Goal: Task Accomplishment & Management: Complete application form

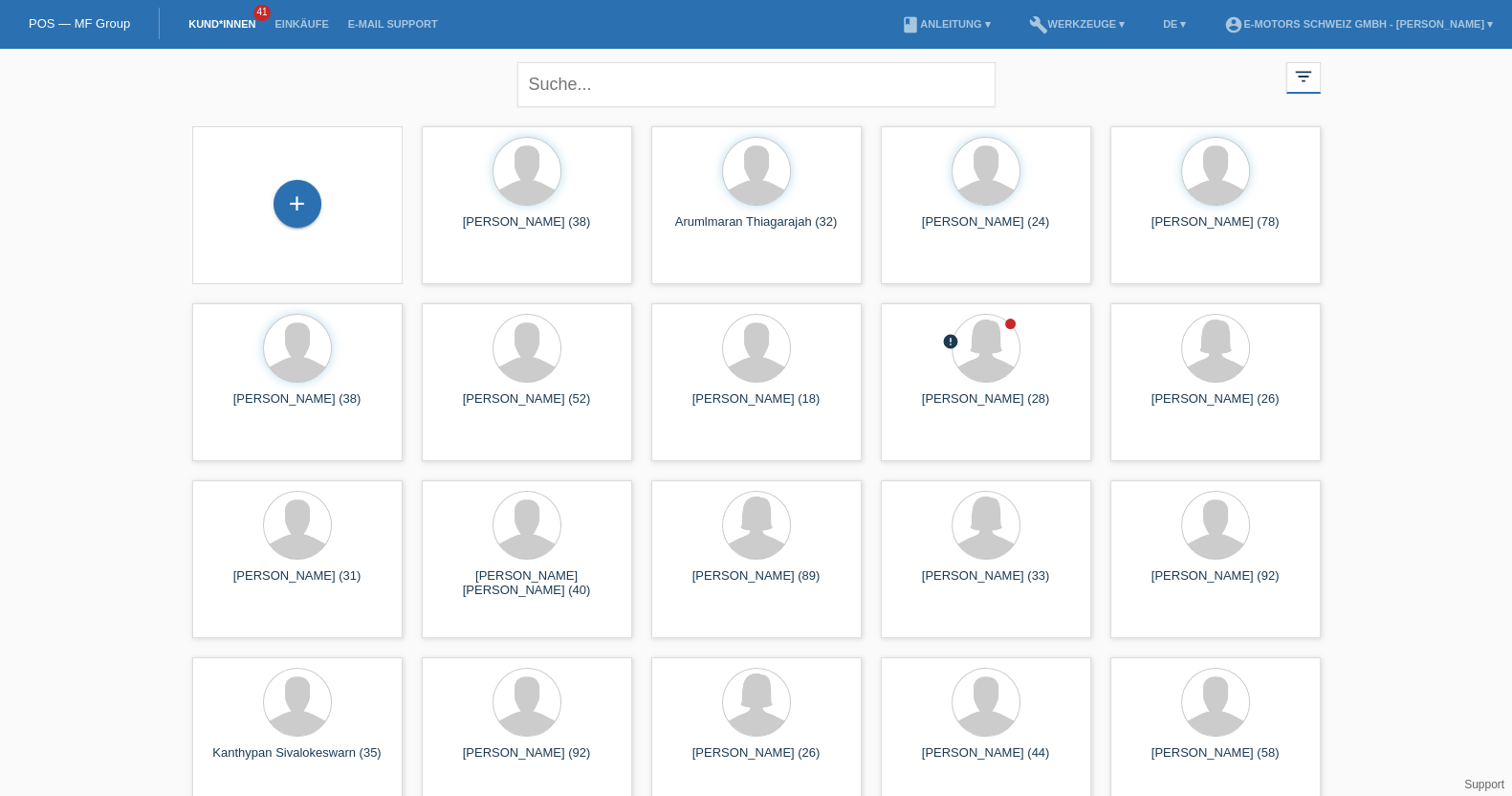
click at [311, 18] on link "Einkäufe" at bounding box center [301, 24] width 73 height 12
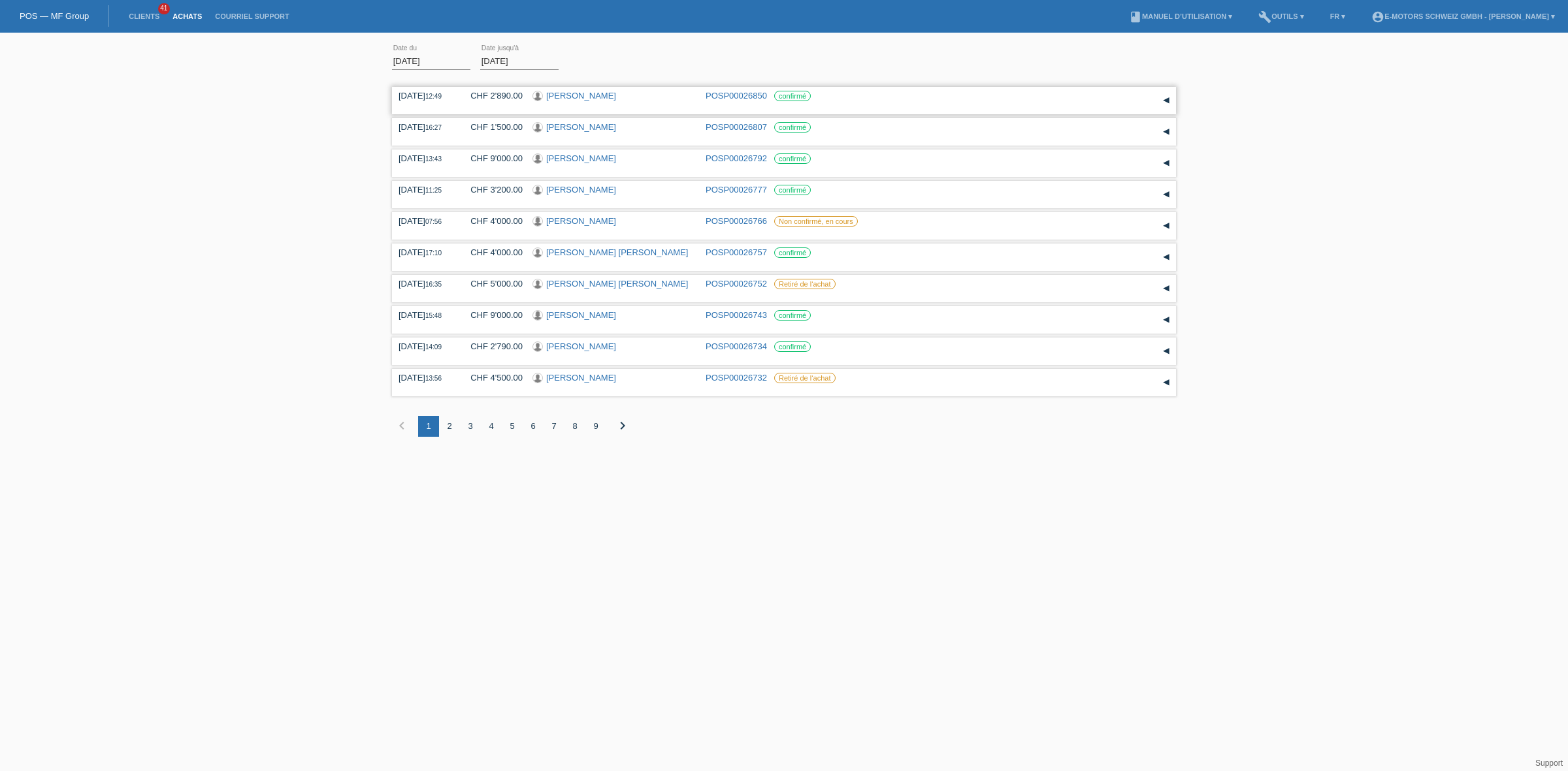
click at [565, 93] on link "[PERSON_NAME]" at bounding box center [582, 95] width 70 height 10
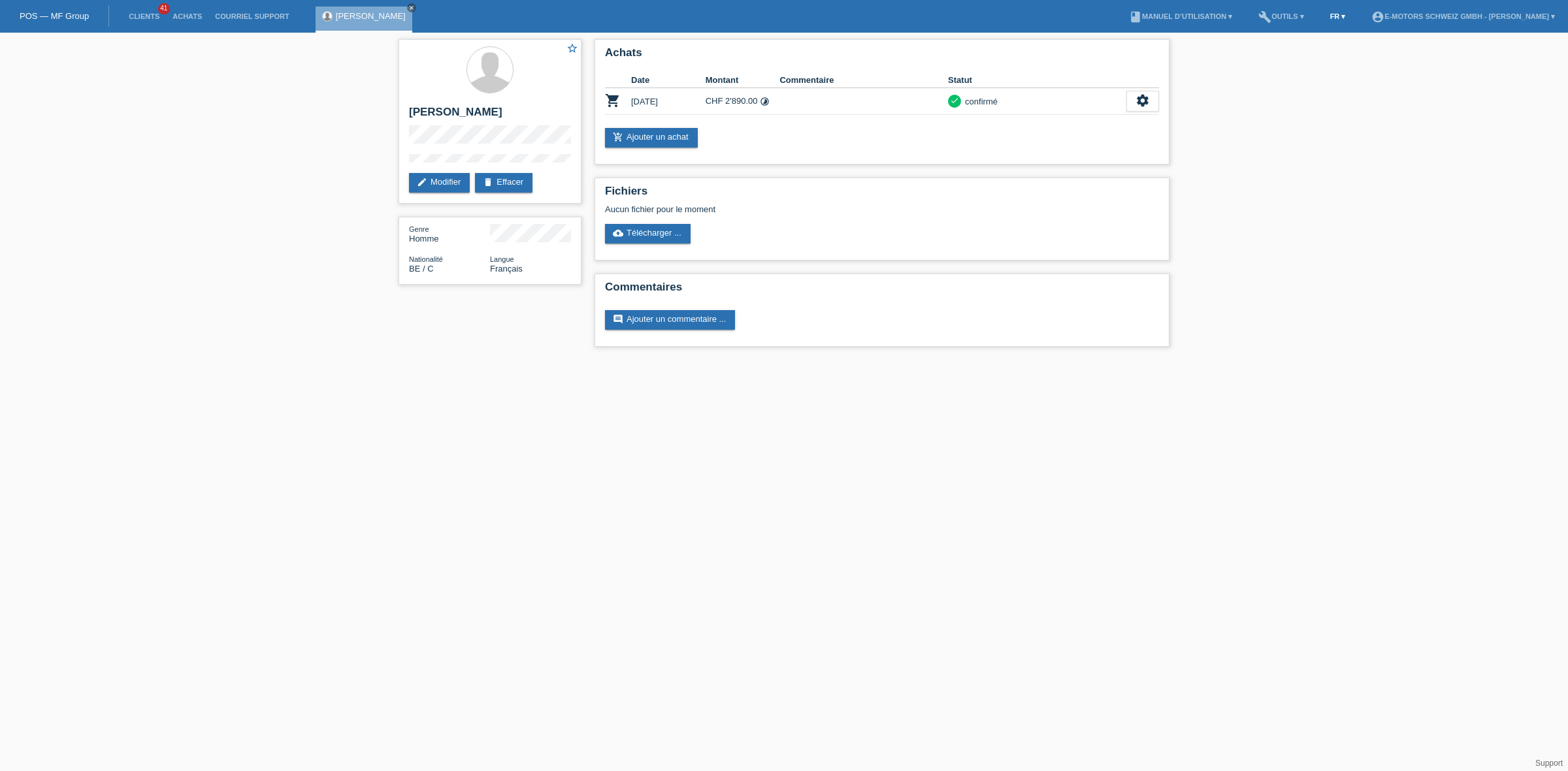
click at [1324, 15] on link "FR ▾" at bounding box center [1338, 17] width 28 height 8
click at [1289, 26] on span "Deutsch" at bounding box center [1284, 31] width 35 height 16
click at [162, 14] on link "Kund*innen" at bounding box center [152, 17] width 59 height 8
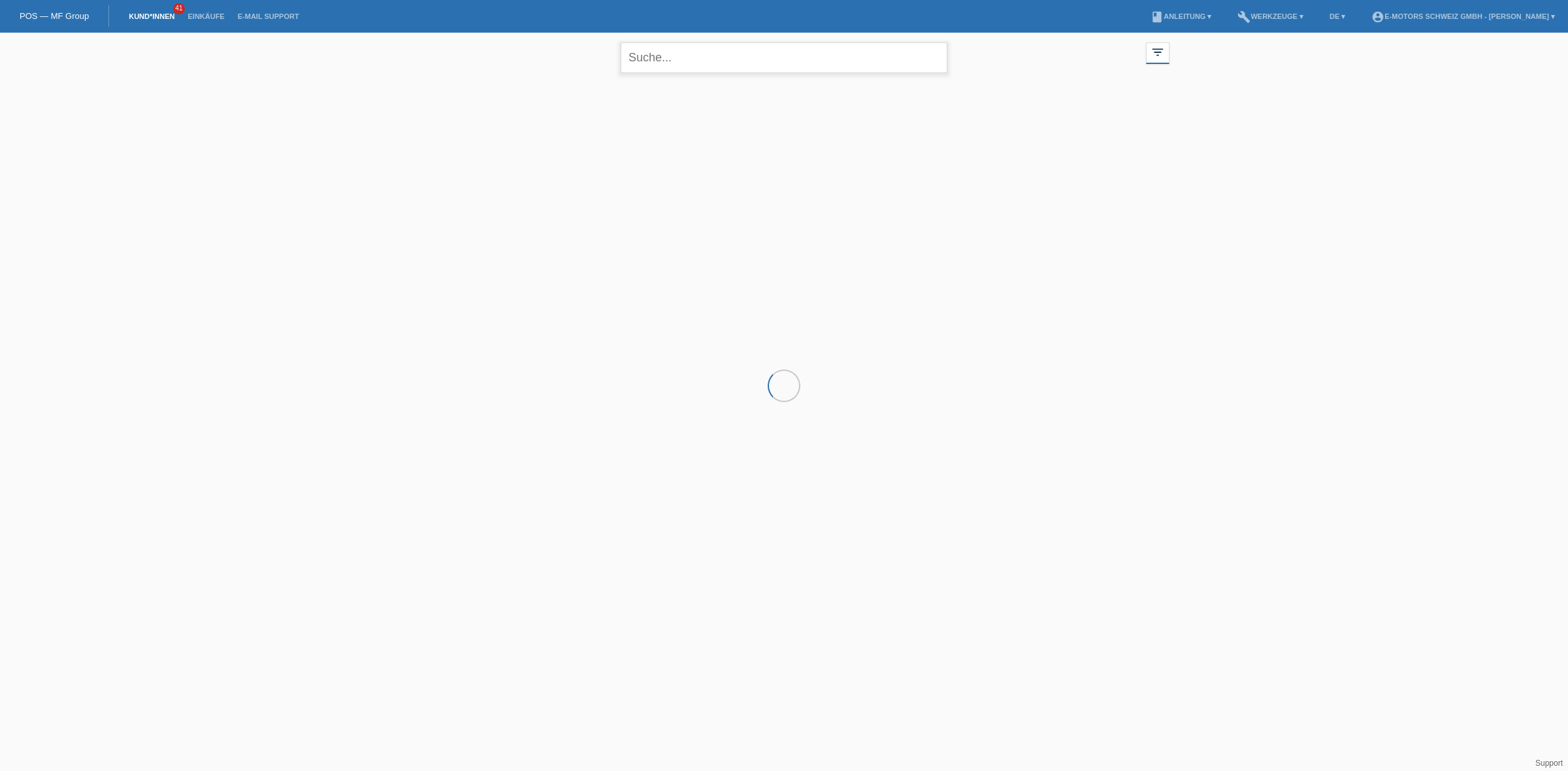
click at [710, 58] on input "text" at bounding box center [784, 58] width 327 height 30
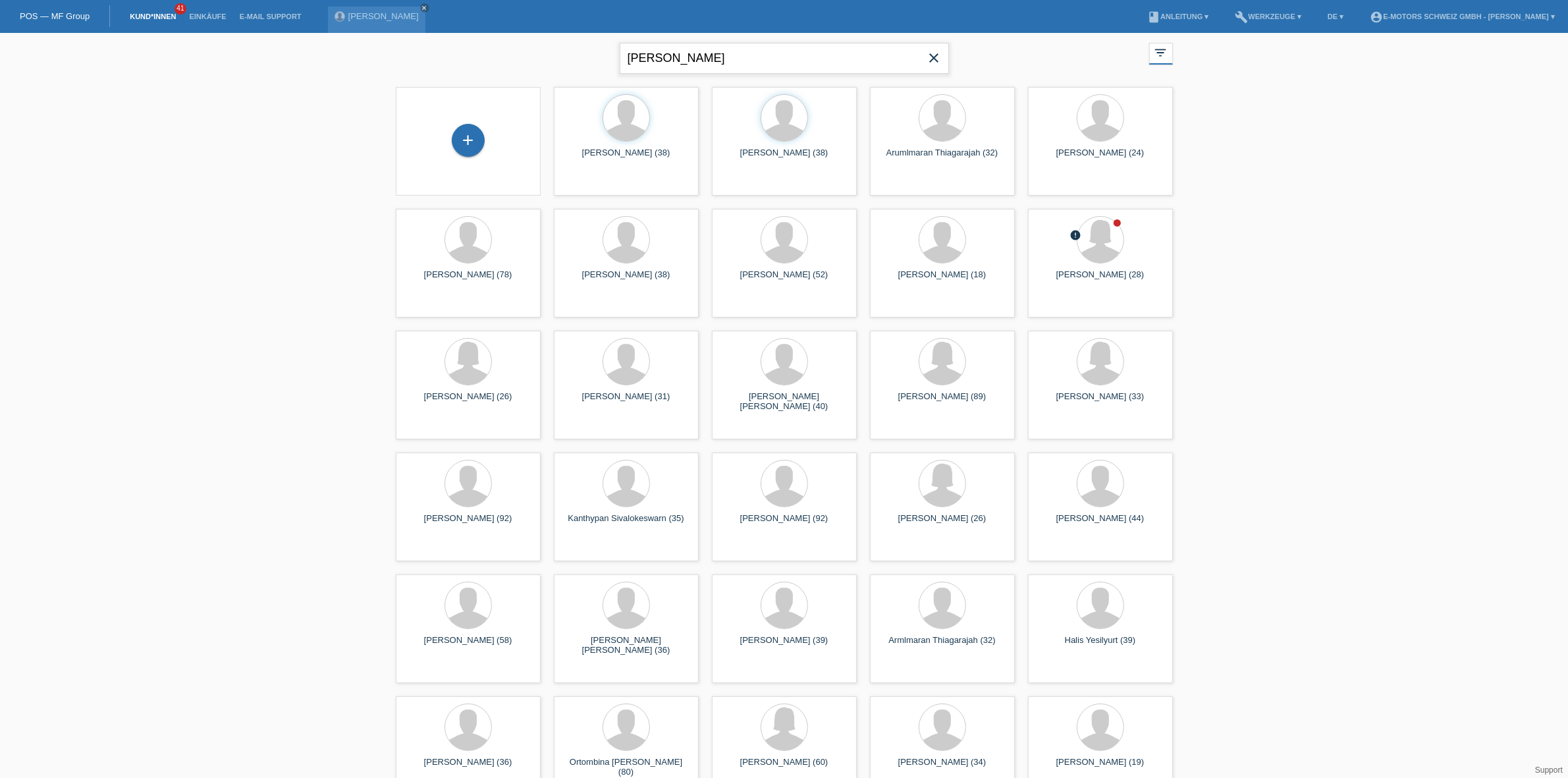
type input "bono"
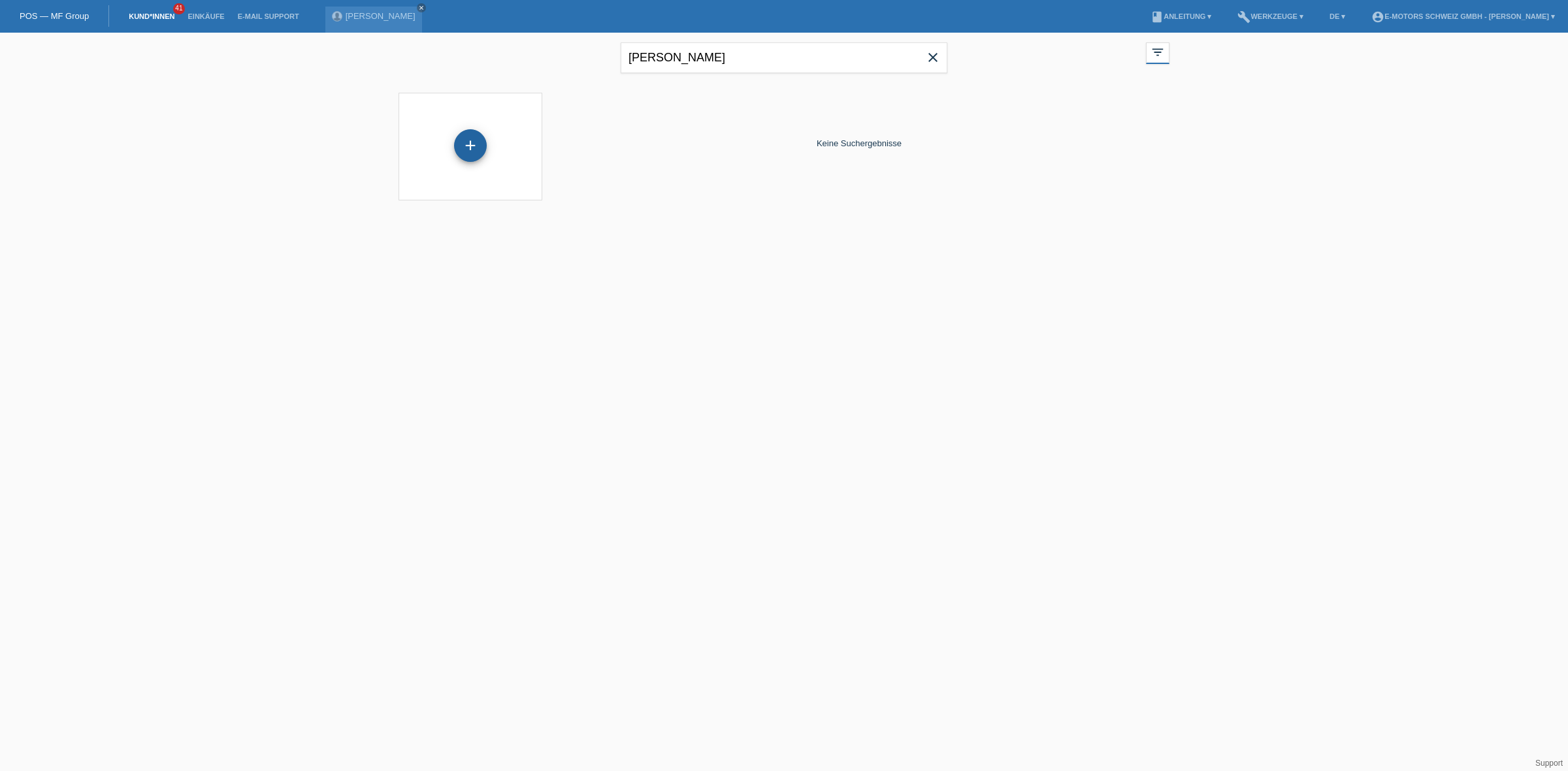
click at [480, 142] on div "+" at bounding box center [470, 145] width 32 height 32
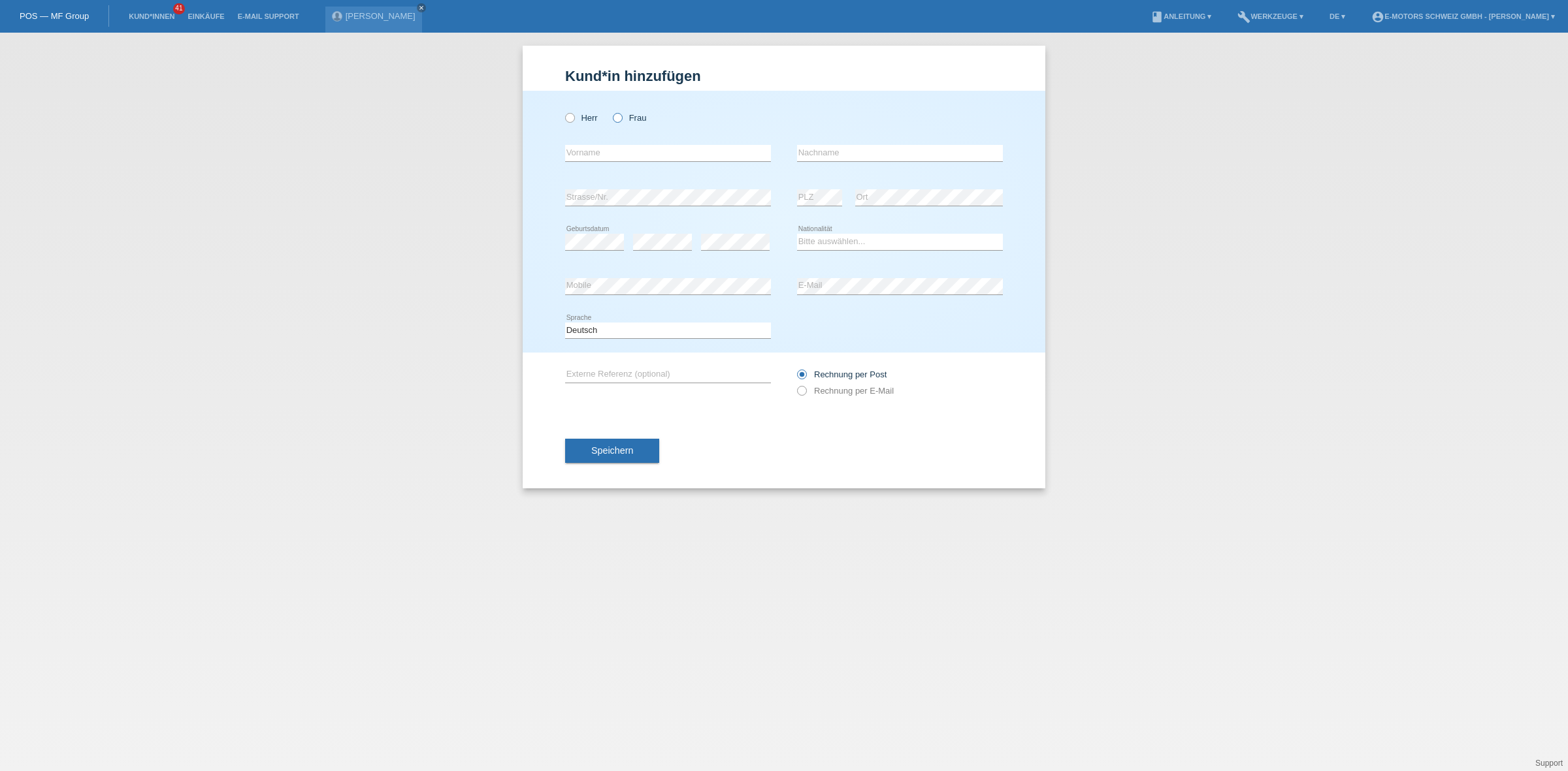
click at [611, 111] on icon at bounding box center [611, 111] width 0 height 0
click at [616, 118] on input "Frau" at bounding box center [617, 117] width 9 height 9
radio input "true"
click at [810, 157] on input "text" at bounding box center [900, 153] width 206 height 17
type input "[PERSON_NAME]"
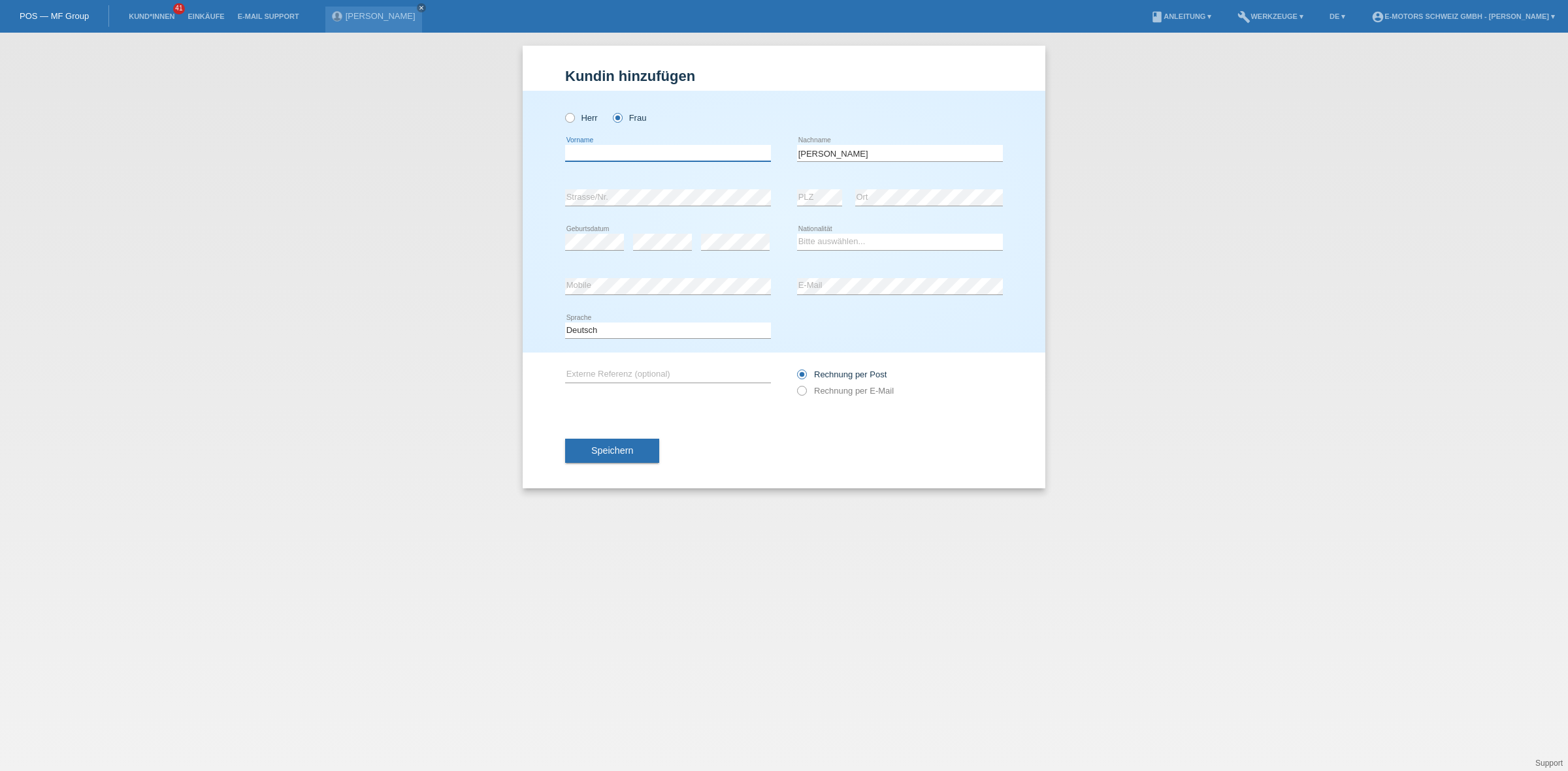
click at [698, 159] on input "text" at bounding box center [668, 153] width 206 height 17
type input "Donatella Immacolata"
click at [836, 241] on select "Bitte auswählen... Schweiz Deutschland Liechtenstein Österreich ------------ Af…" at bounding box center [900, 242] width 206 height 16
select select "CH"
click at [797, 234] on select "Bitte auswählen... Schweiz Deutschland Liechtenstein Österreich ------------ Af…" at bounding box center [900, 242] width 206 height 16
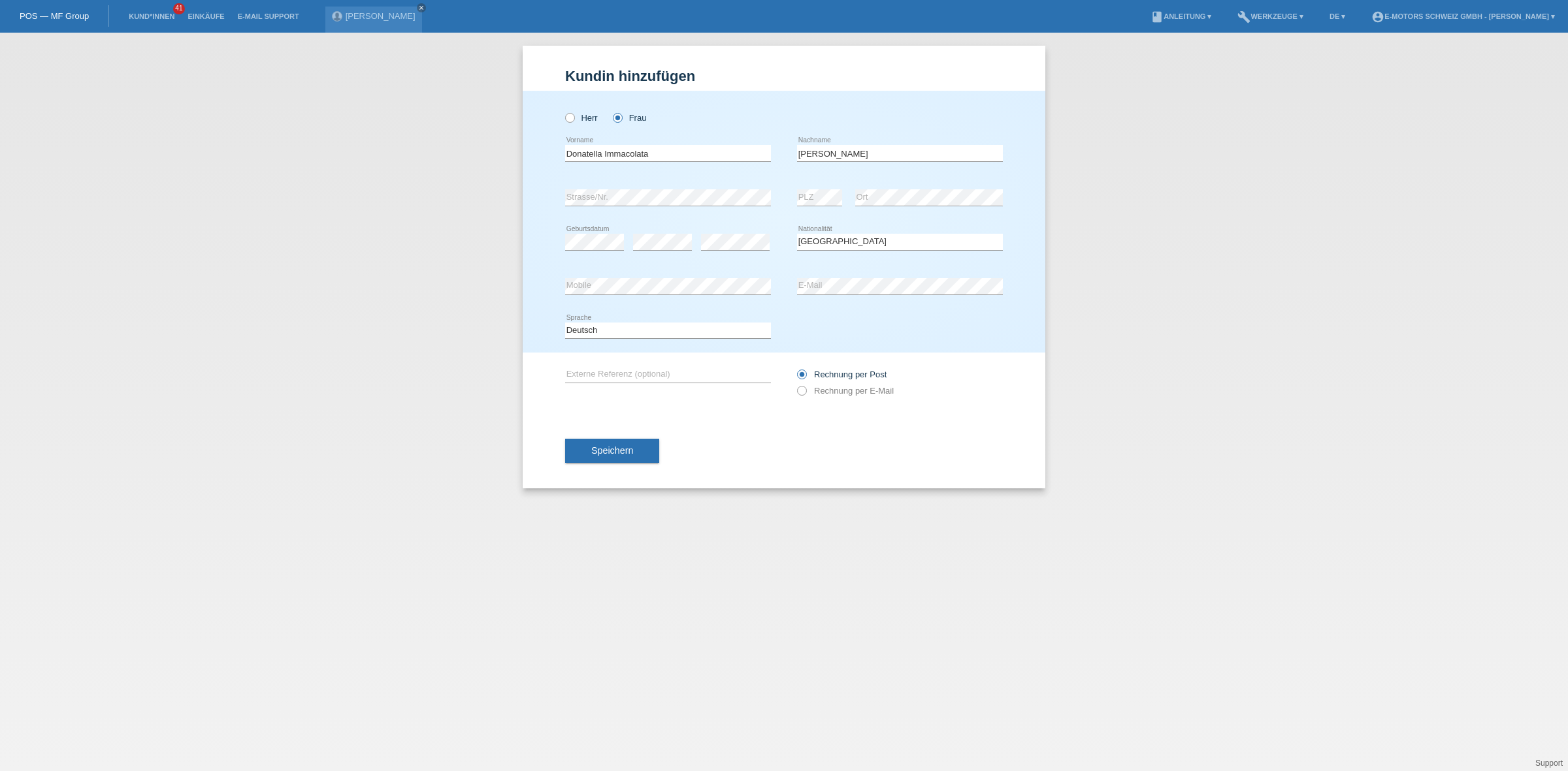
click at [928, 223] on div "Bitte auswählen... Schweiz Deutschland Liechtenstein Österreich ------------ Af…" at bounding box center [900, 242] width 206 height 44
click at [629, 441] on button "Speichern" at bounding box center [612, 452] width 94 height 25
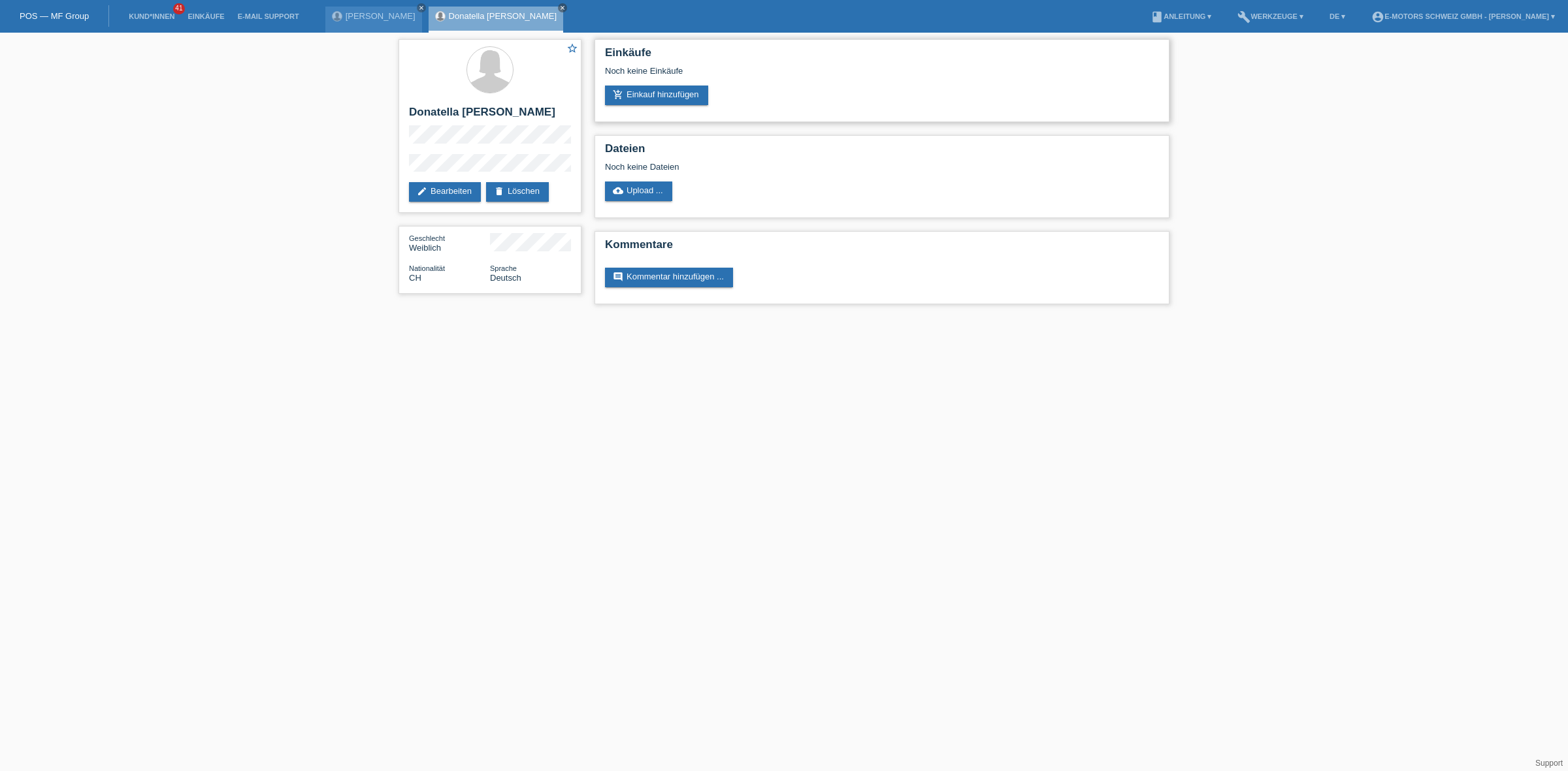
click at [642, 106] on div "Einkäufe Noch keine Einkäufe add_shopping_cart Einkauf hinzufügen" at bounding box center [882, 80] width 575 height 83
click at [644, 99] on link "add_shopping_cart Einkauf hinzufügen" at bounding box center [657, 95] width 103 height 20
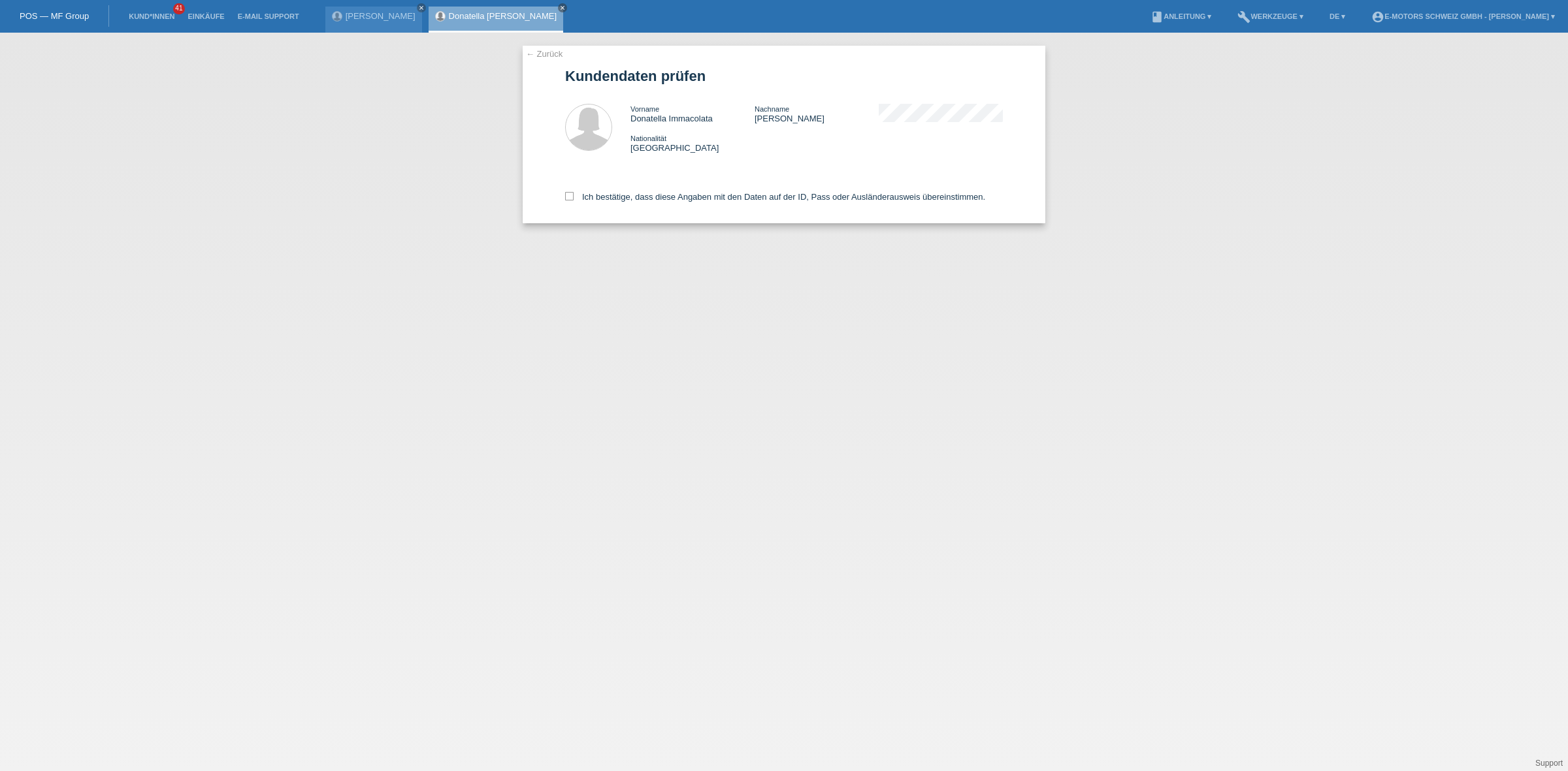
click at [552, 50] on link "← Zurück" at bounding box center [544, 54] width 36 height 10
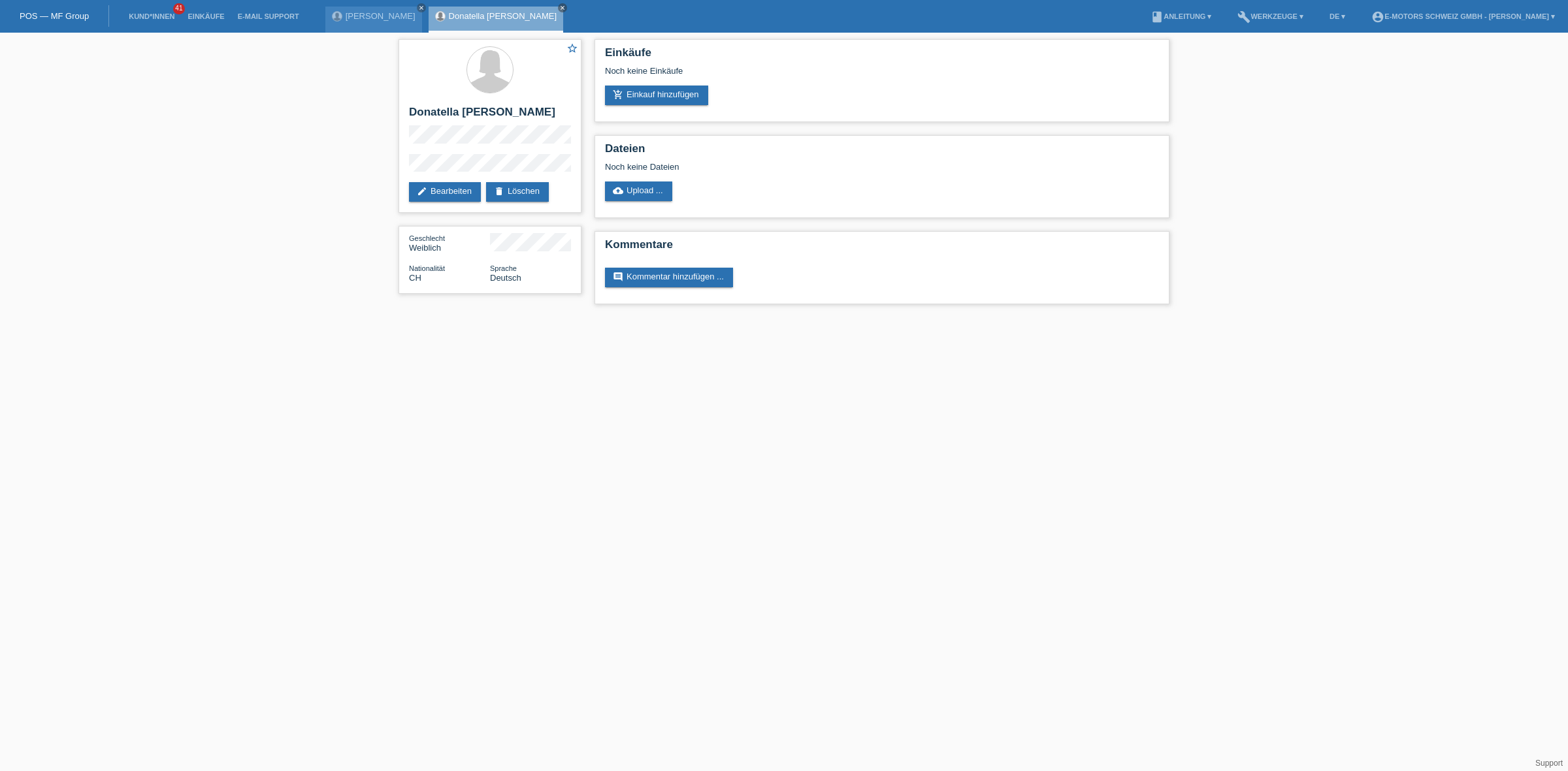
click at [688, 97] on link "add_shopping_cart Einkauf hinzufügen" at bounding box center [657, 95] width 103 height 20
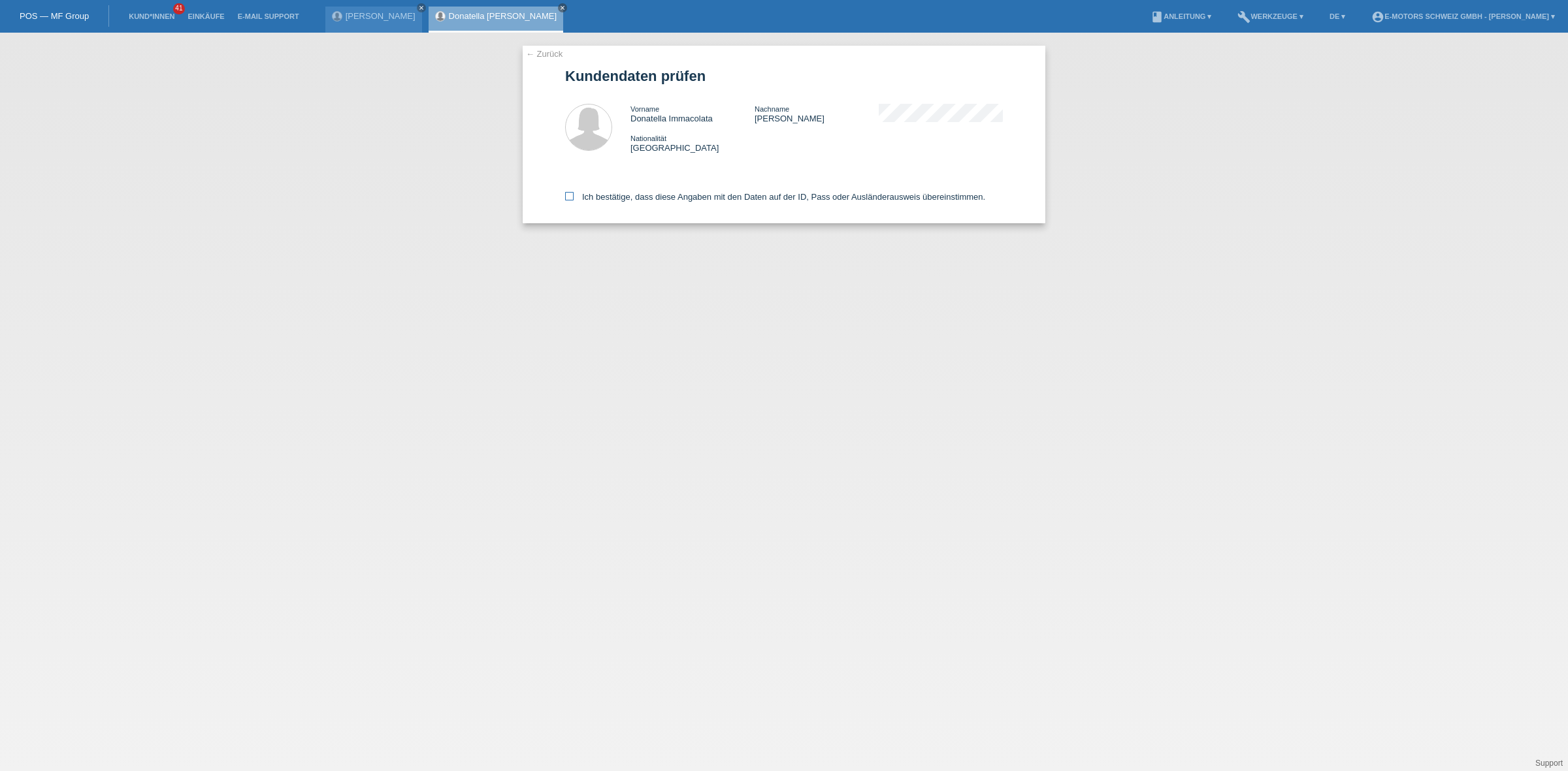
click at [634, 200] on label "Ich bestätige, dass diese Angaben mit den Daten auf der ID, Pass oder Ausländer…" at bounding box center [775, 196] width 420 height 10
click at [574, 200] on input "Ich bestätige, dass diese Angaben mit den Daten auf der ID, Pass oder Ausländer…" at bounding box center [569, 196] width 9 height 9
checkbox input "true"
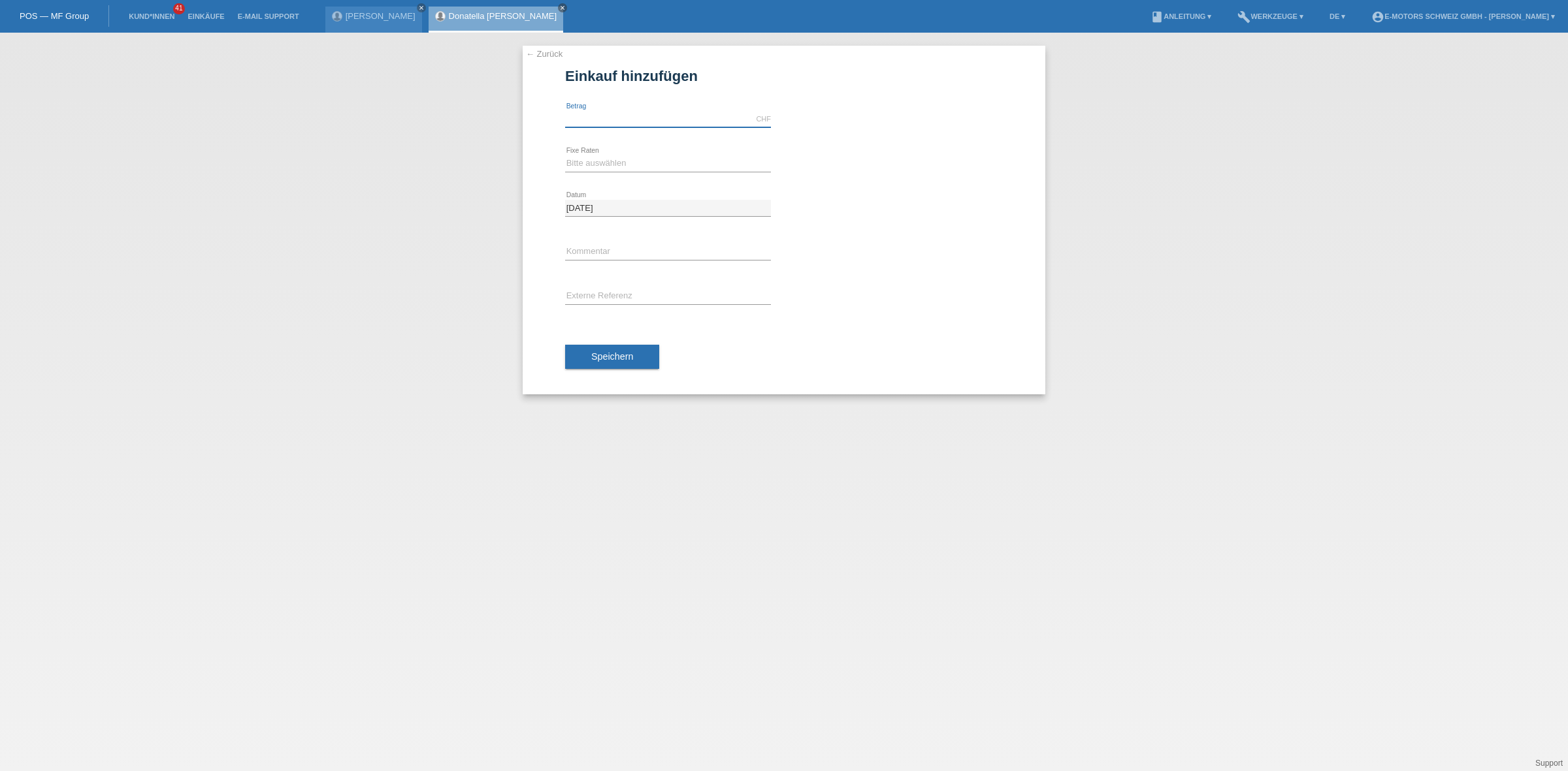
drag, startPoint x: 625, startPoint y: 123, endPoint x: 634, endPoint y: 126, distance: 9.5
click at [625, 123] on input "text" at bounding box center [668, 119] width 206 height 17
drag, startPoint x: 611, startPoint y: 161, endPoint x: 609, endPoint y: 169, distance: 8.2
click at [611, 161] on select "Bitte auswählen 12 Raten 24 Raten 36 Raten 48 Raten" at bounding box center [668, 163] width 206 height 16
select select "213"
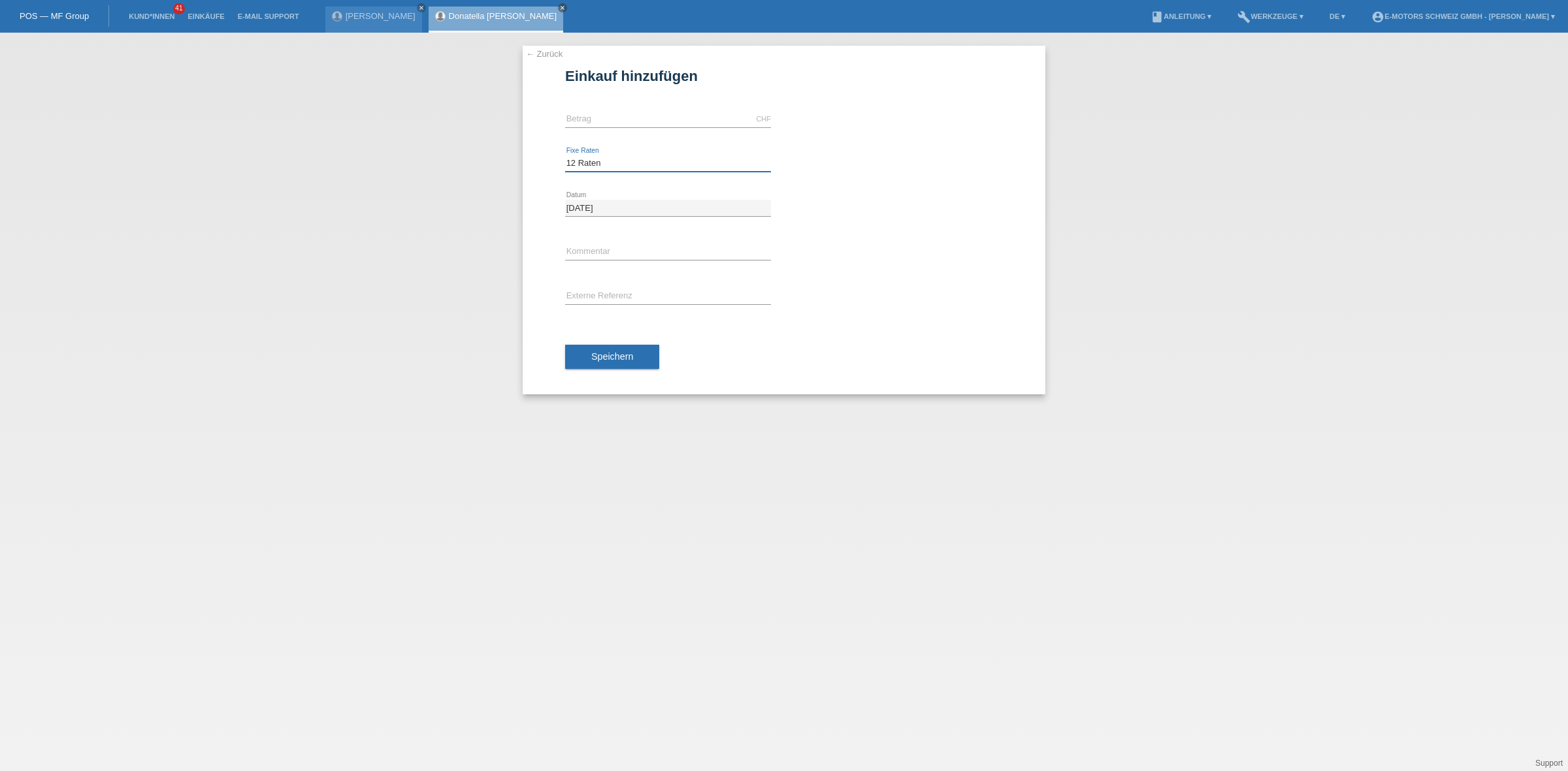
click at [565, 155] on select "Bitte auswählen 12 Raten 24 Raten 36 Raten 48 Raten" at bounding box center [668, 163] width 206 height 16
click at [613, 125] on input "text" at bounding box center [668, 119] width 206 height 17
type input "2890.00"
click at [605, 353] on span "Speichern" at bounding box center [612, 356] width 42 height 11
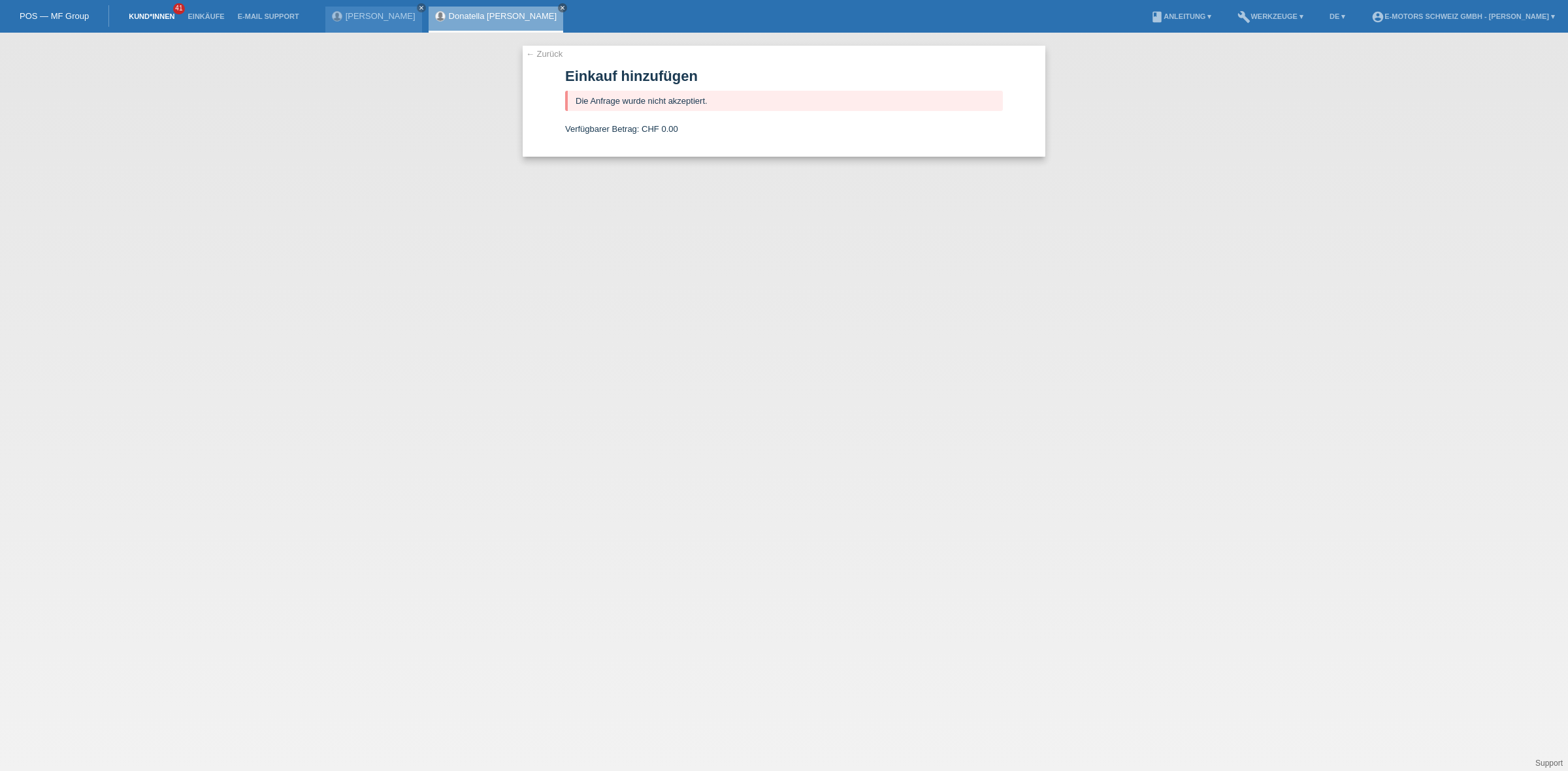
click at [142, 15] on link "Kund*innen" at bounding box center [152, 17] width 59 height 8
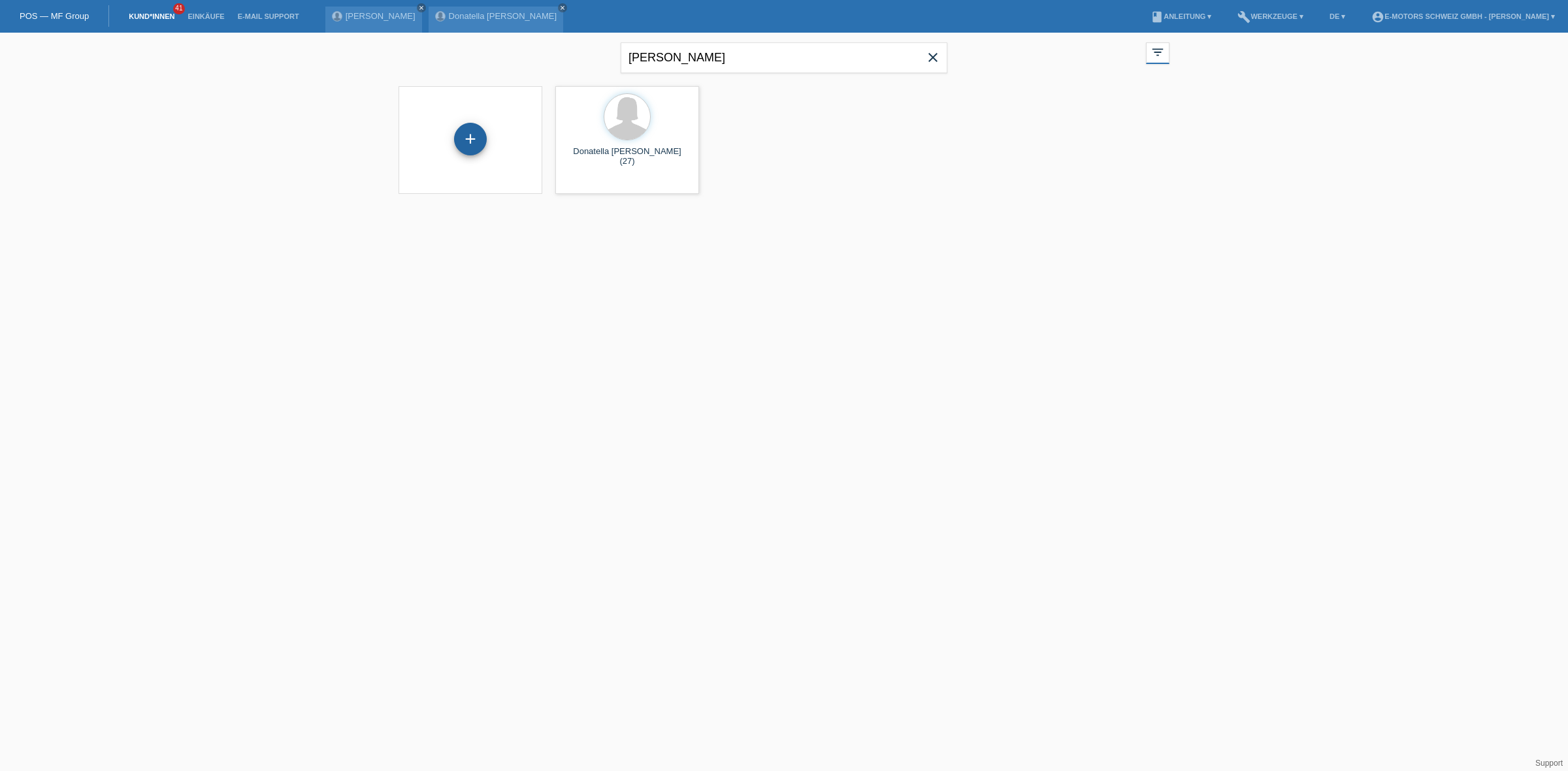
click at [462, 147] on div "+" at bounding box center [470, 139] width 32 height 32
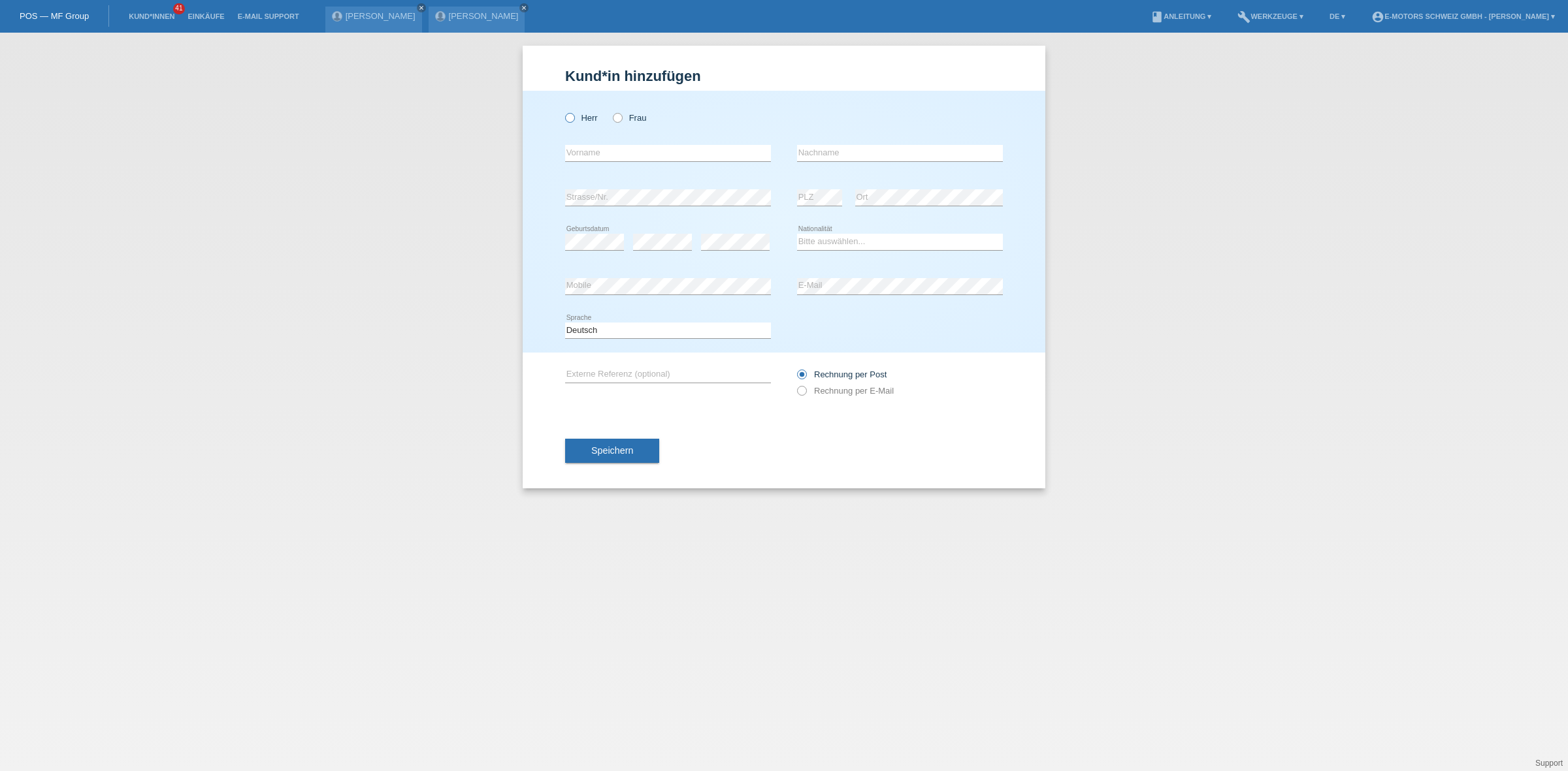
click at [576, 118] on label "Herr" at bounding box center [581, 118] width 32 height 10
click at [574, 118] on input "Herr" at bounding box center [569, 117] width 9 height 9
radio input "true"
click at [609, 155] on input "text" at bounding box center [668, 153] width 206 height 17
type input "Bajram"
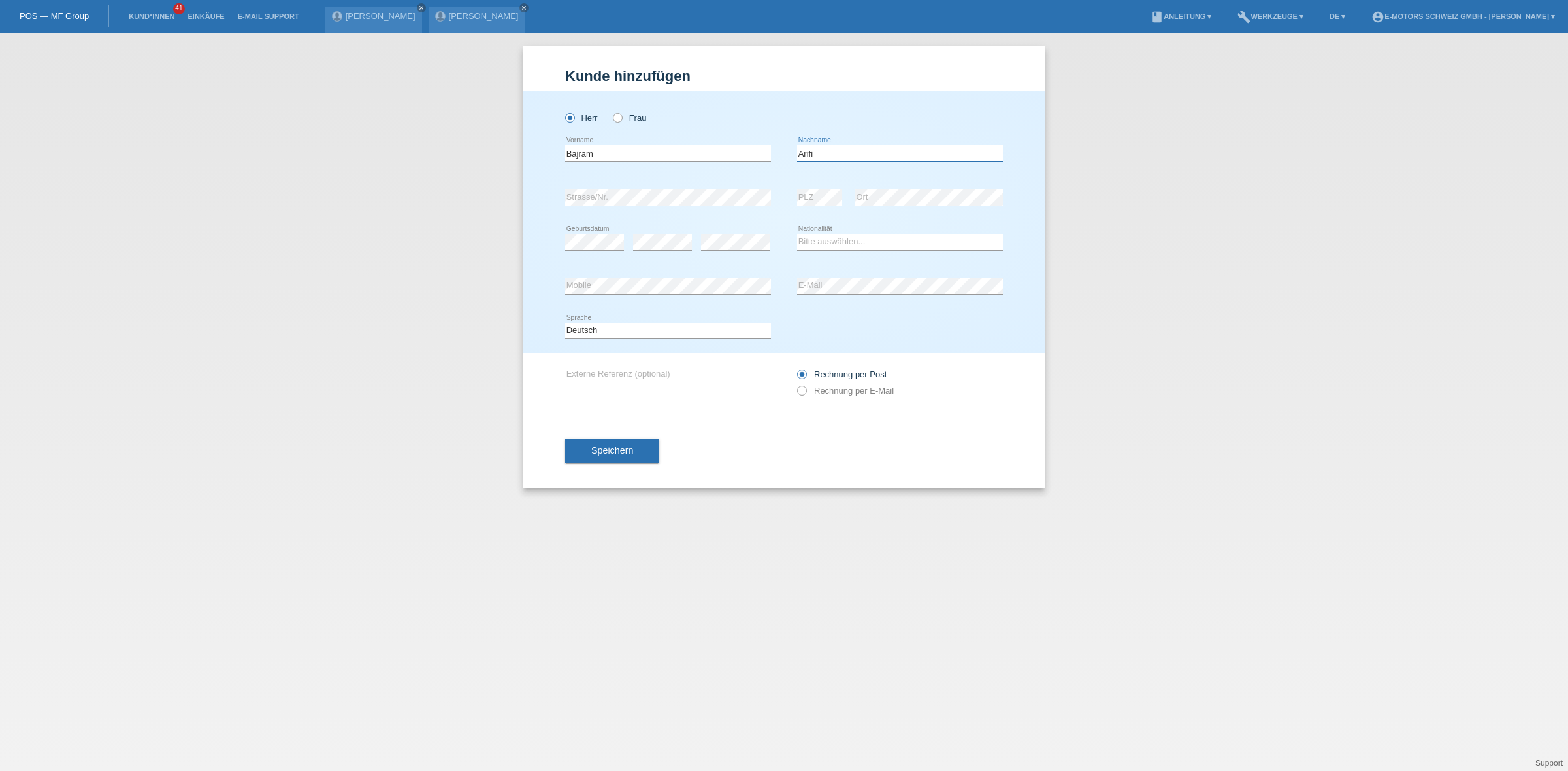
type input "Arifi"
click at [818, 237] on select "Bitte auswählen... Schweiz Deutschland Liechtenstein Österreich ------------ Af…" at bounding box center [900, 242] width 206 height 16
select select "CH"
click at [797, 234] on select "Bitte auswählen... Schweiz Deutschland Liechtenstein Österreich ------------ Af…" at bounding box center [900, 242] width 206 height 16
click at [541, 288] on div "Herr Frau Bajram error Vorname C" at bounding box center [784, 222] width 523 height 262
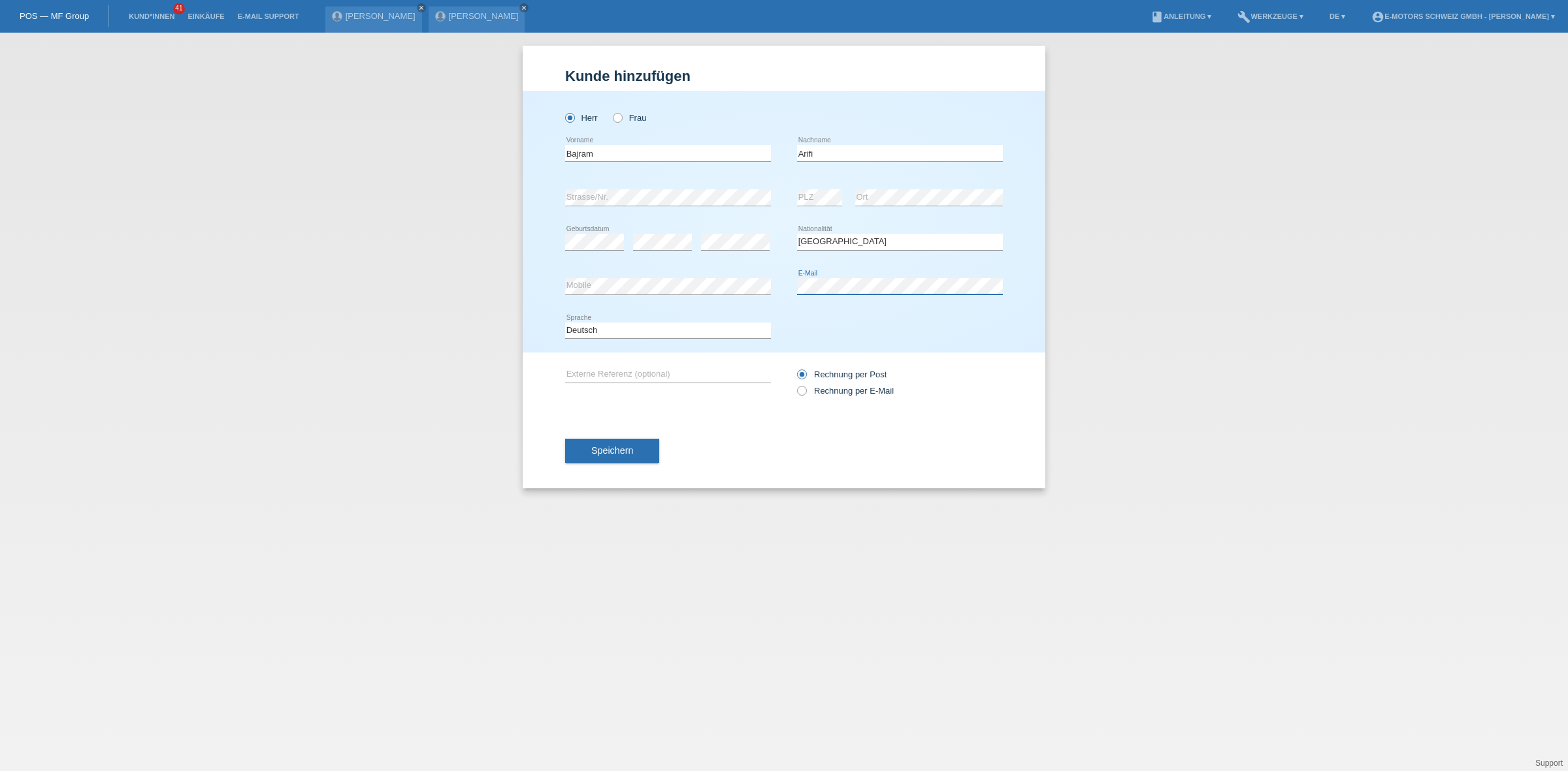
click at [771, 289] on div "error Mobile error E-Mail" at bounding box center [784, 286] width 438 height 44
click at [828, 210] on div "error PLZ" at bounding box center [820, 198] width 45 height 44
click at [639, 452] on button "Speichern" at bounding box center [612, 452] width 94 height 25
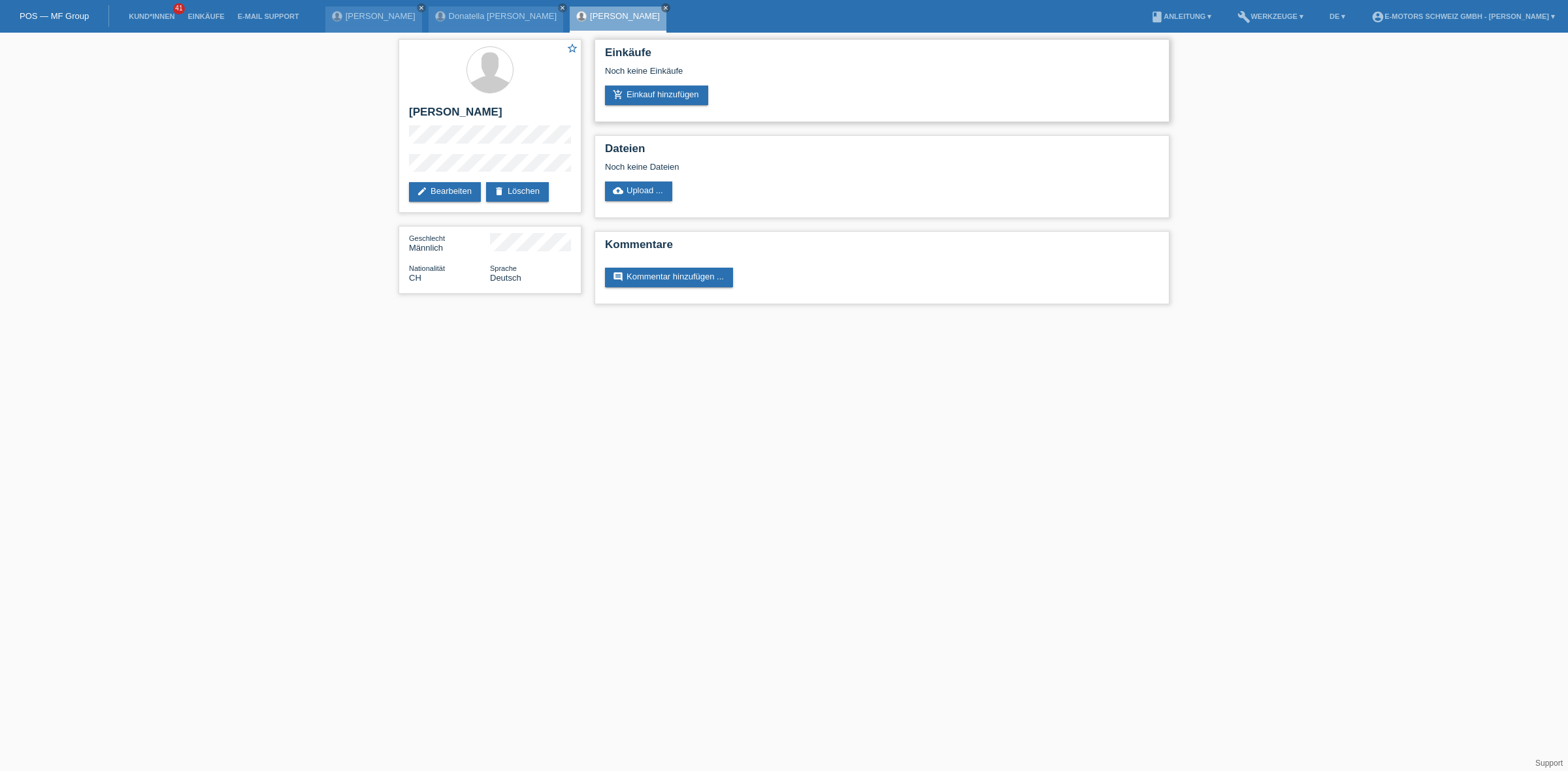
click at [681, 106] on div "Einkäufe Noch keine Einkäufe add_shopping_cart Einkauf hinzufügen" at bounding box center [882, 80] width 575 height 83
click at [680, 97] on link "add_shopping_cart Einkauf hinzufügen" at bounding box center [657, 95] width 103 height 20
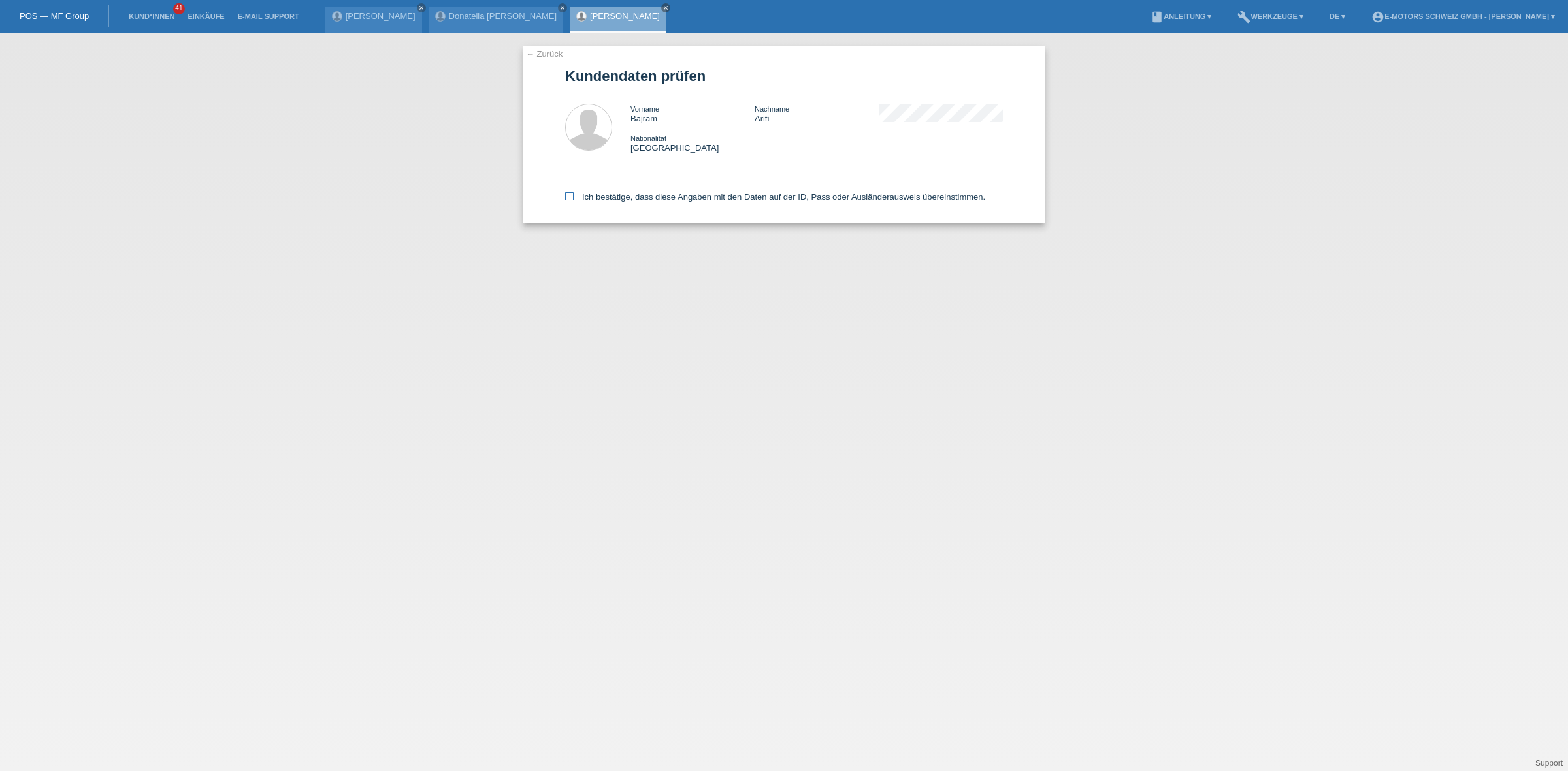
click at [664, 196] on label "Ich bestätige, dass diese Angaben mit den Daten auf der ID, Pass oder Ausländer…" at bounding box center [775, 196] width 420 height 10
click at [574, 196] on input "Ich bestätige, dass diese Angaben mit den Daten auf der ID, Pass oder Ausländer…" at bounding box center [569, 196] width 9 height 9
checkbox input "true"
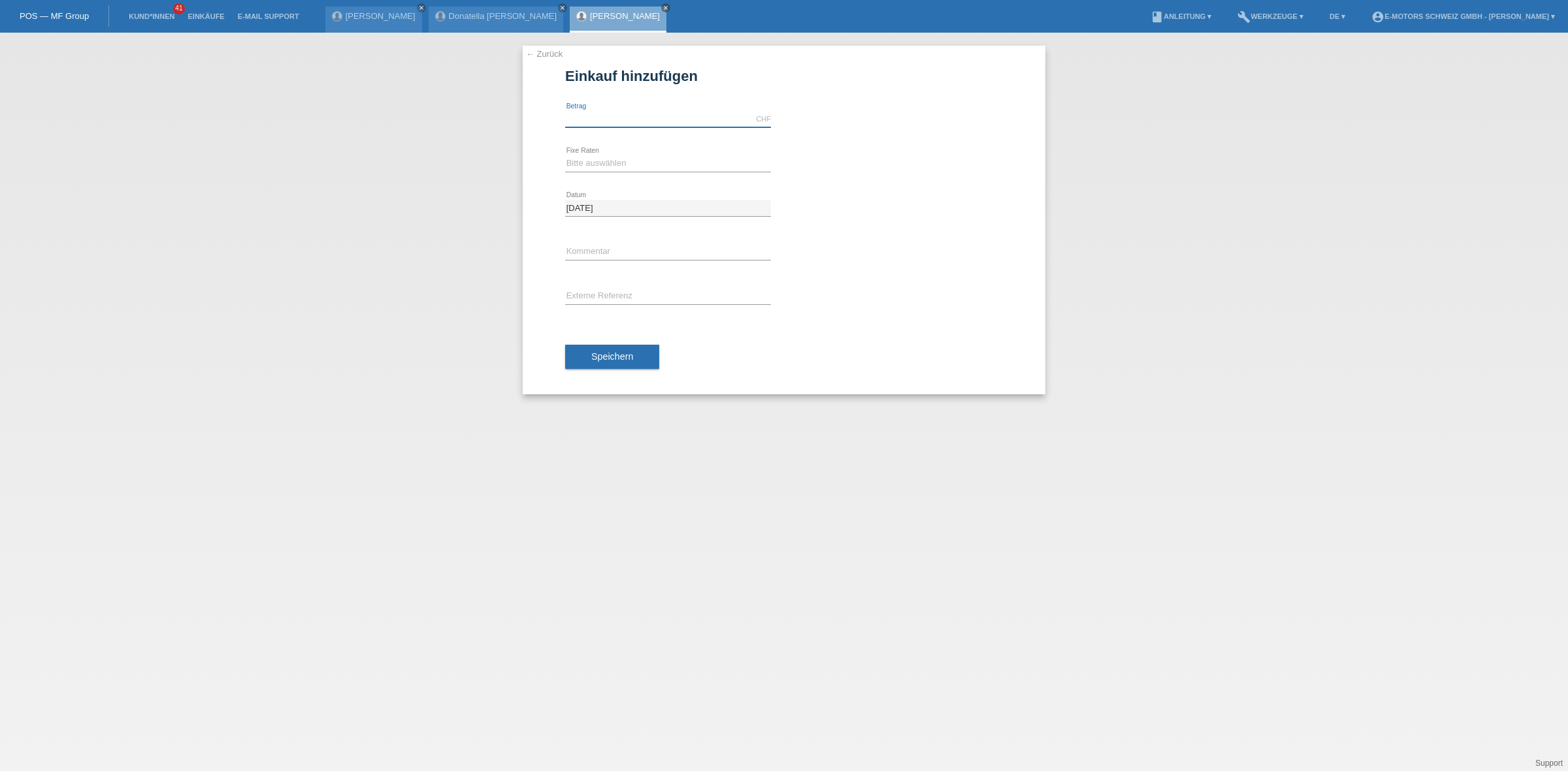
click at [661, 120] on input "text" at bounding box center [668, 119] width 206 height 17
type input "2890.00"
drag, startPoint x: 599, startPoint y: 157, endPoint x: 599, endPoint y: 165, distance: 8.0
click at [599, 157] on select "Bitte auswählen 12 Raten 24 Raten 36 Raten 48 Raten" at bounding box center [668, 163] width 206 height 16
select select "214"
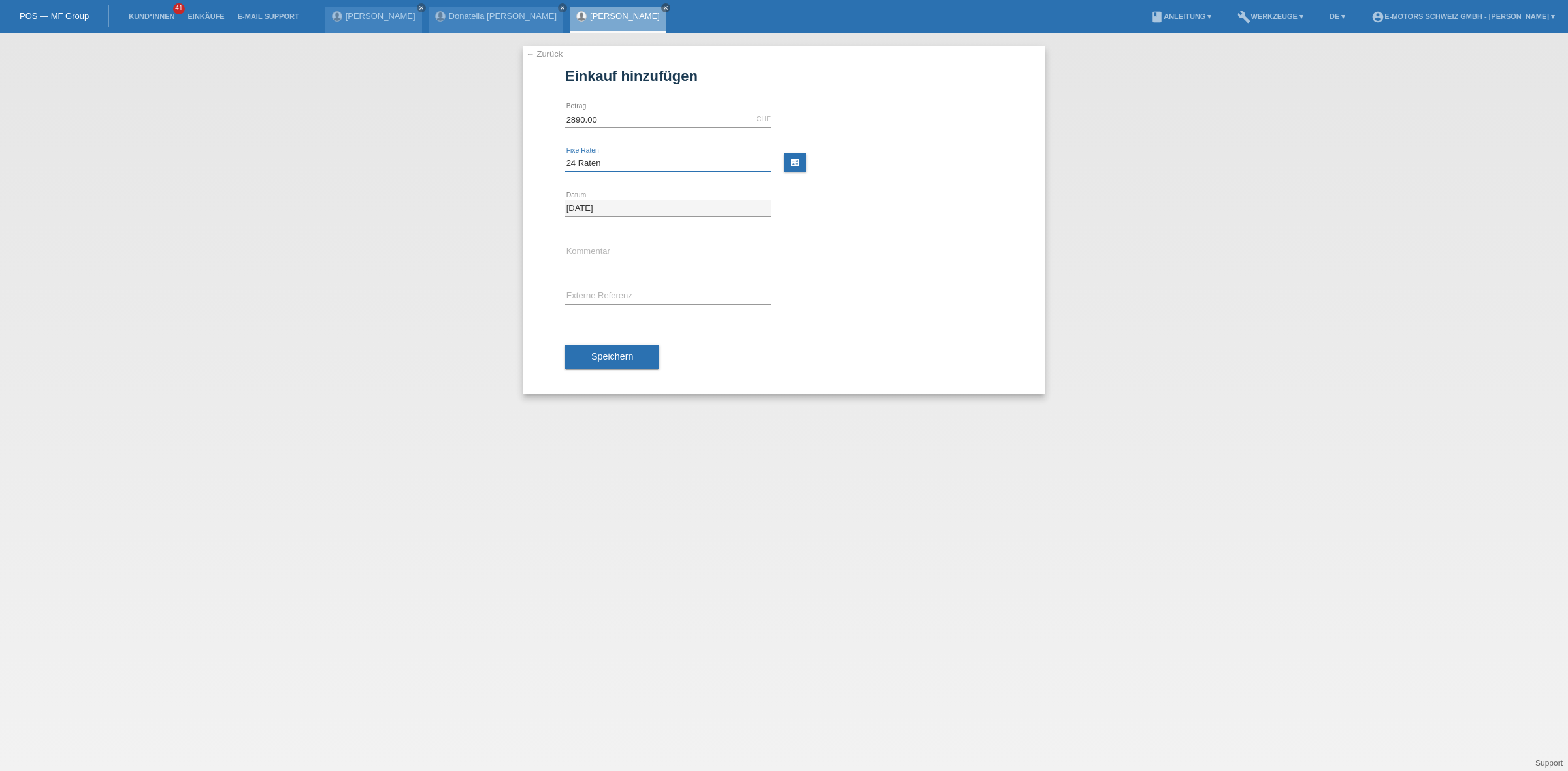
click at [565, 155] on select "Bitte auswählen 12 Raten 24 Raten 36 Raten 48 Raten" at bounding box center [668, 163] width 206 height 16
click at [624, 350] on button "Speichern" at bounding box center [612, 357] width 94 height 25
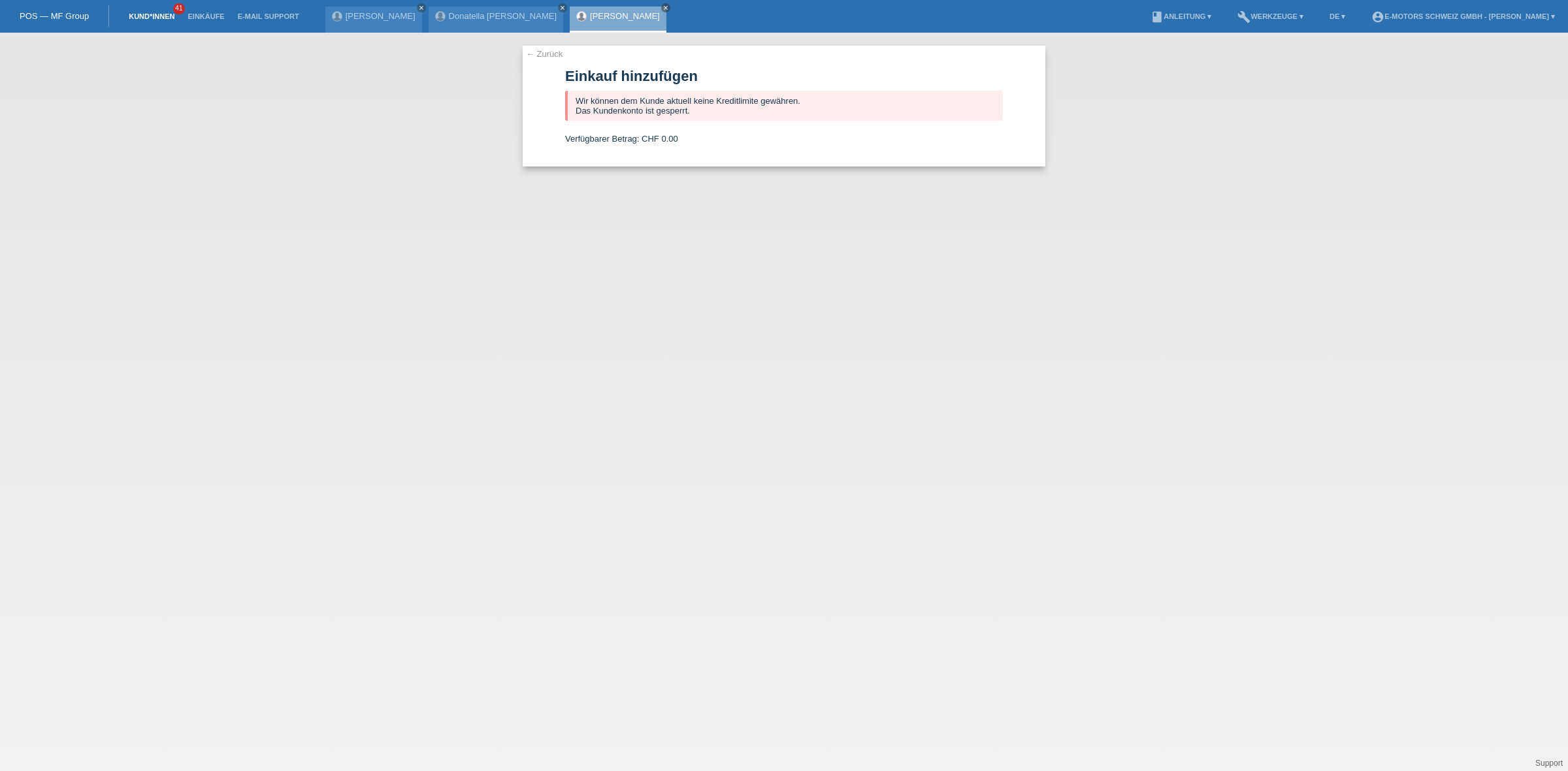
click at [152, 15] on link "Kund*innen" at bounding box center [152, 17] width 59 height 8
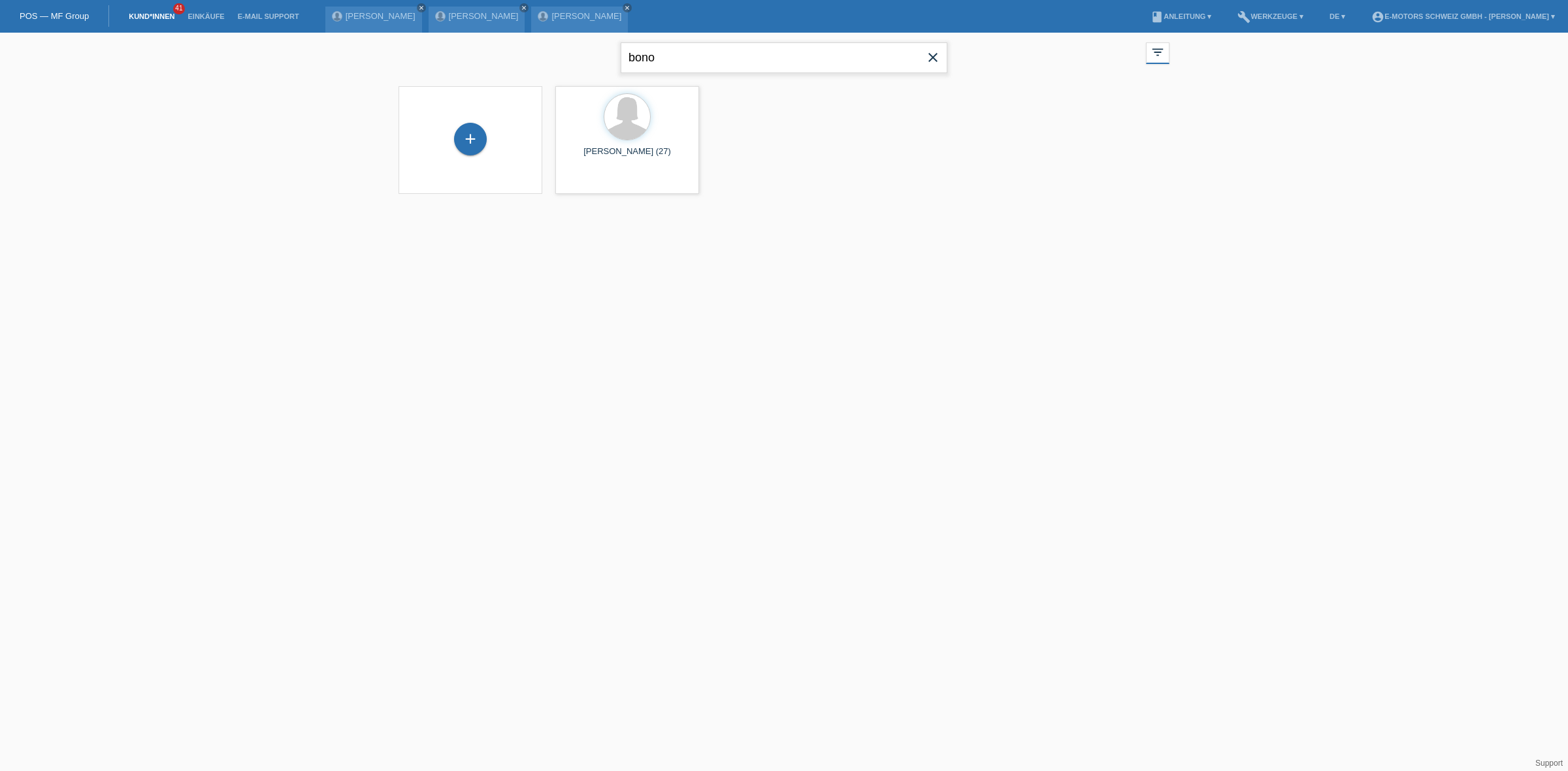
drag, startPoint x: 697, startPoint y: 58, endPoint x: 322, endPoint y: 49, distance: 375.1
click at [322, 49] on div "bono close filter_list view_module Alle Kund*innen anzeigen star Markierte Kund…" at bounding box center [784, 121] width 1568 height 178
type input "meran"
click at [464, 151] on div "+" at bounding box center [470, 145] width 32 height 32
